Goal: Find contact information: Find contact information

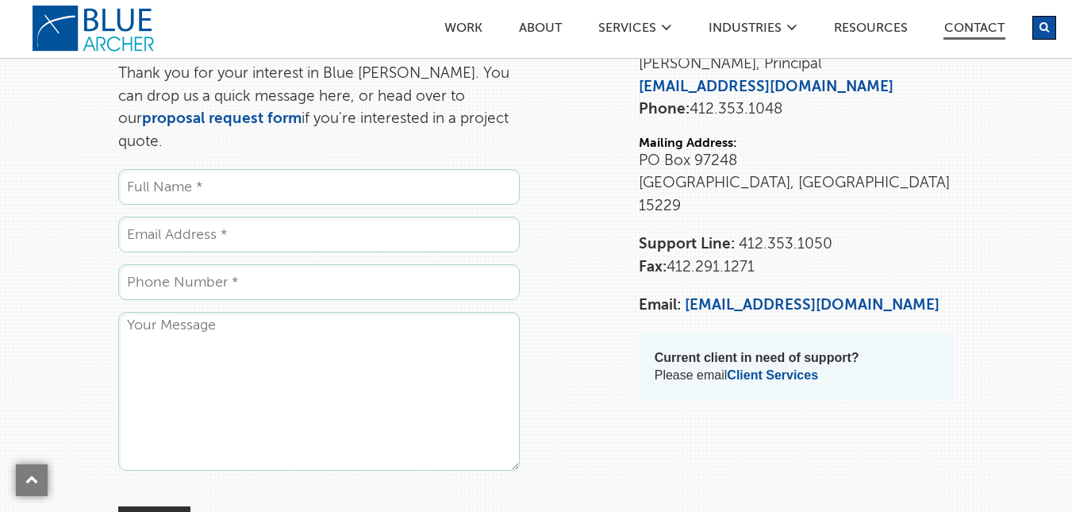
scroll to position [159, 0]
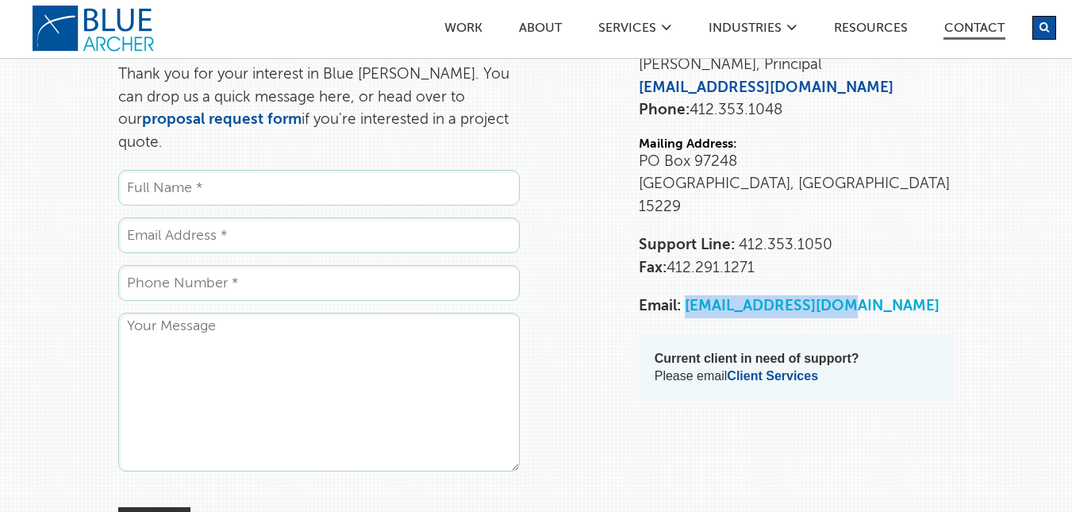
drag, startPoint x: 848, startPoint y: 290, endPoint x: 686, endPoint y: 287, distance: 161.1
click at [686, 295] on p "Email: info@bluearcher.com" at bounding box center [796, 306] width 315 height 23
copy link "[EMAIL_ADDRESS][DOMAIN_NAME]"
